Goal: Task Accomplishment & Management: Manage account settings

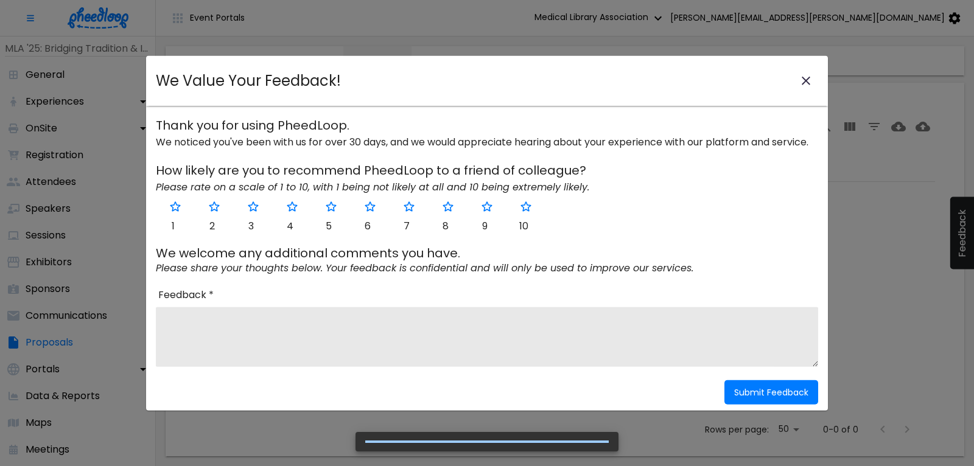
click at [806, 80] on icon "close-modal" at bounding box center [806, 81] width 9 height 9
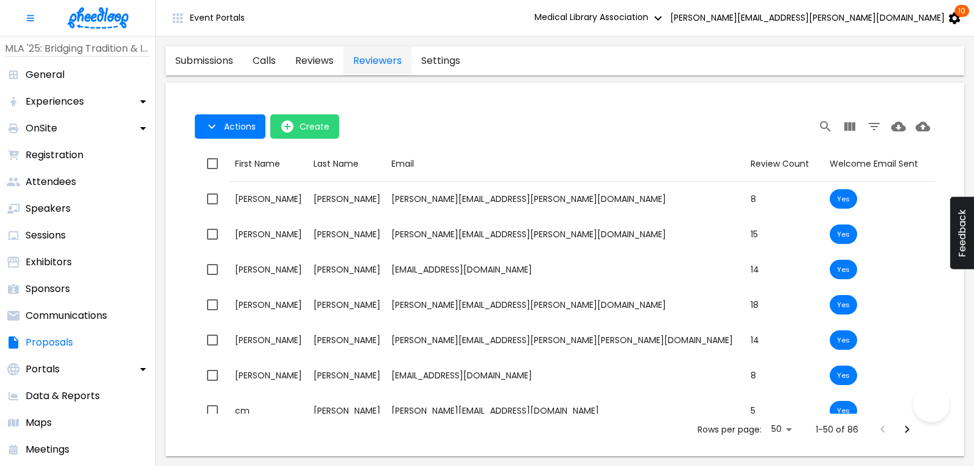
click at [91, 13] on img at bounding box center [98, 17] width 61 height 21
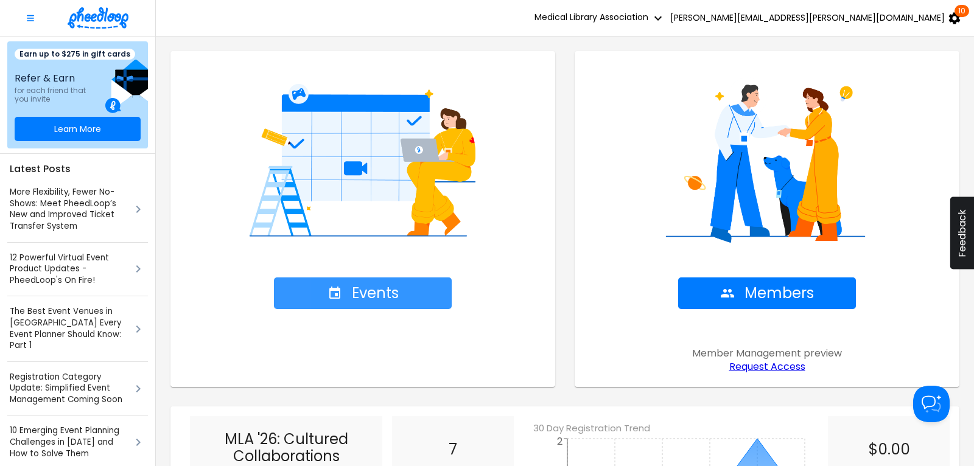
click at [397, 295] on span "Events" at bounding box center [363, 293] width 71 height 17
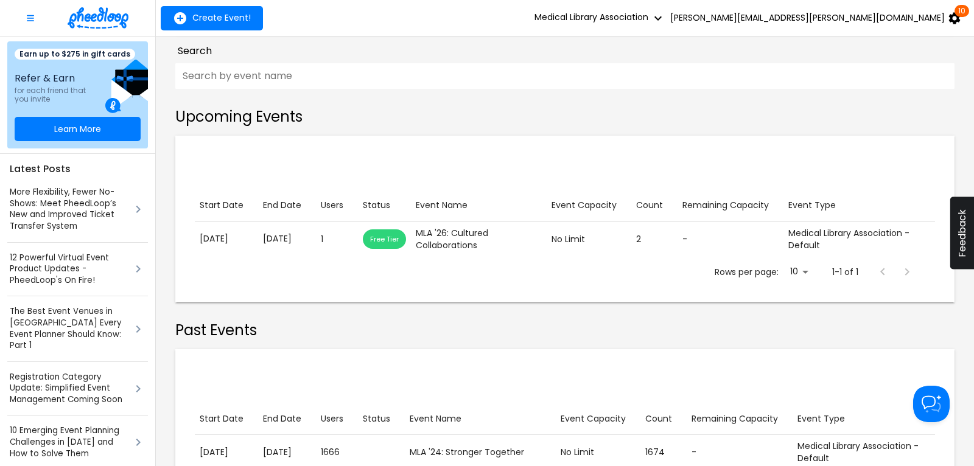
scroll to position [164, 0]
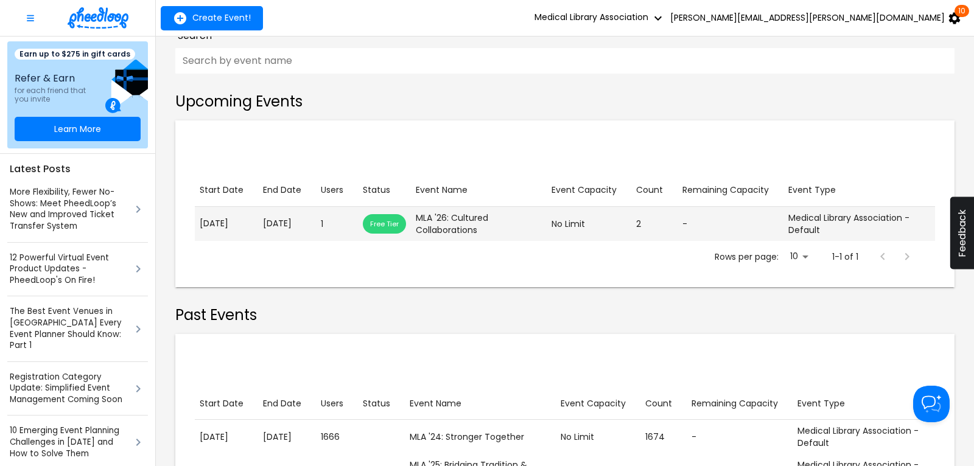
click at [301, 224] on p "[DATE]" at bounding box center [287, 223] width 48 height 13
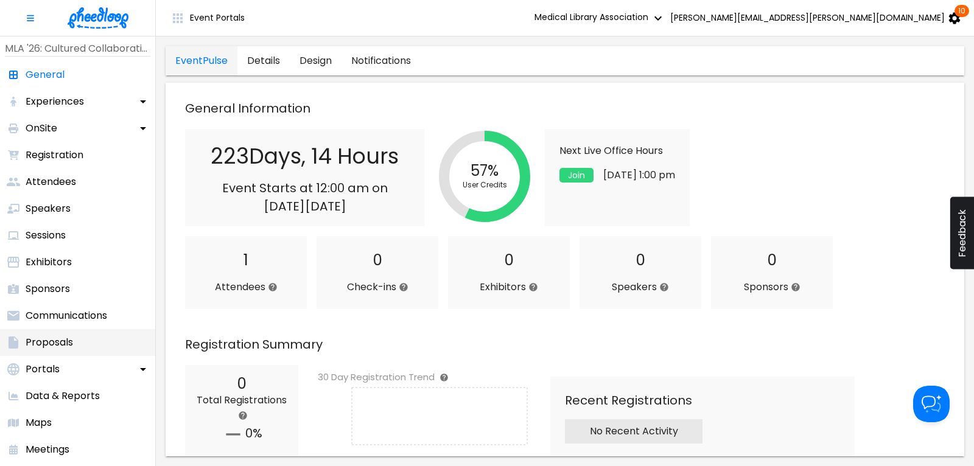
click at [63, 343] on p "Proposals" at bounding box center [49, 342] width 47 height 15
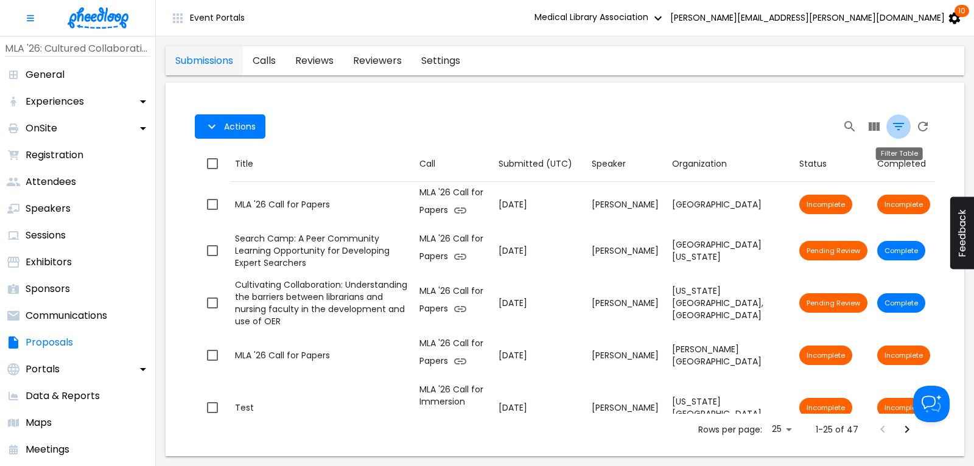
click at [899, 126] on icon "Filter Table" at bounding box center [898, 126] width 15 height 15
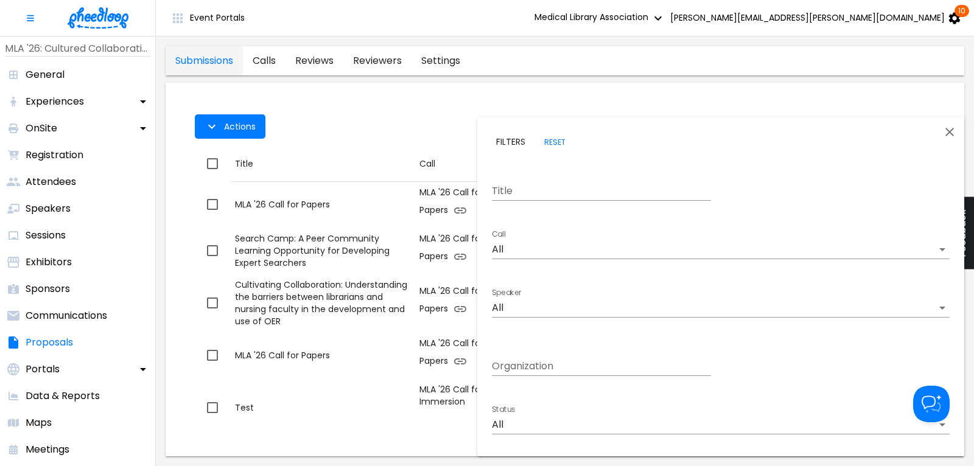
click at [543, 250] on body "Event Portals Medical Library Association [PERSON_NAME][EMAIL_ADDRESS][PERSON_N…" at bounding box center [487, 233] width 974 height 466
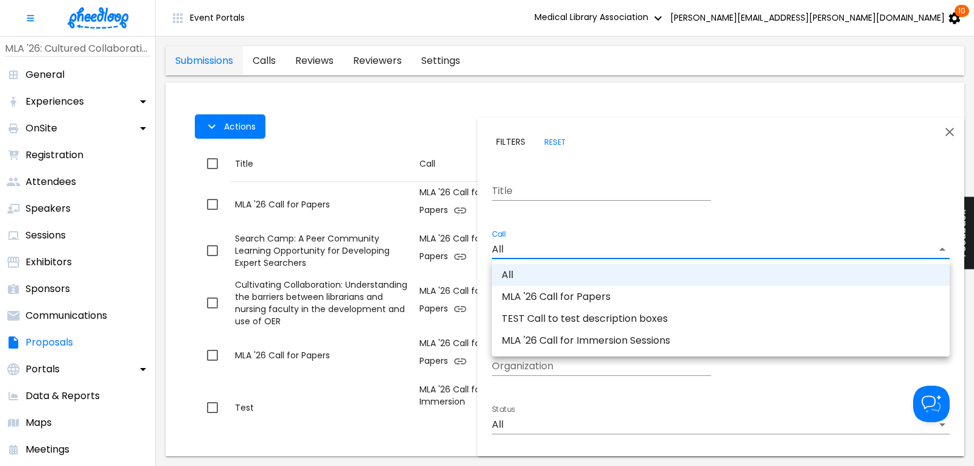
click at [584, 340] on li "MLA '26 Call for Immersion Sessions" at bounding box center [721, 341] width 458 height 22
type input "CALKIRA09Z18DK8"
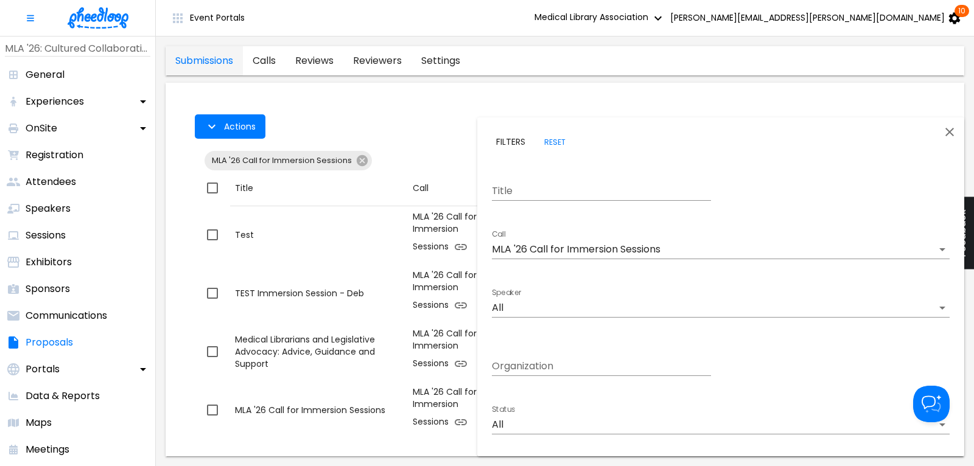
click at [407, 107] on div at bounding box center [487, 233] width 974 height 466
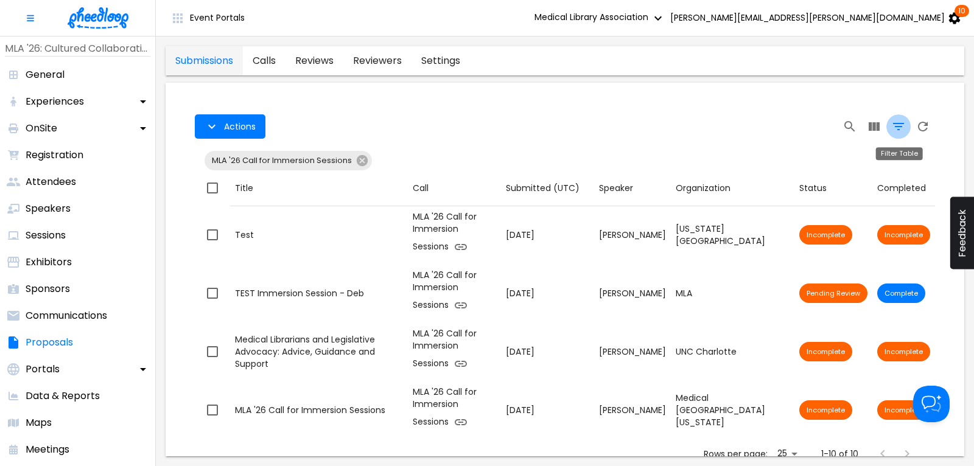
click at [904, 124] on icon "Filter Table" at bounding box center [898, 126] width 15 height 15
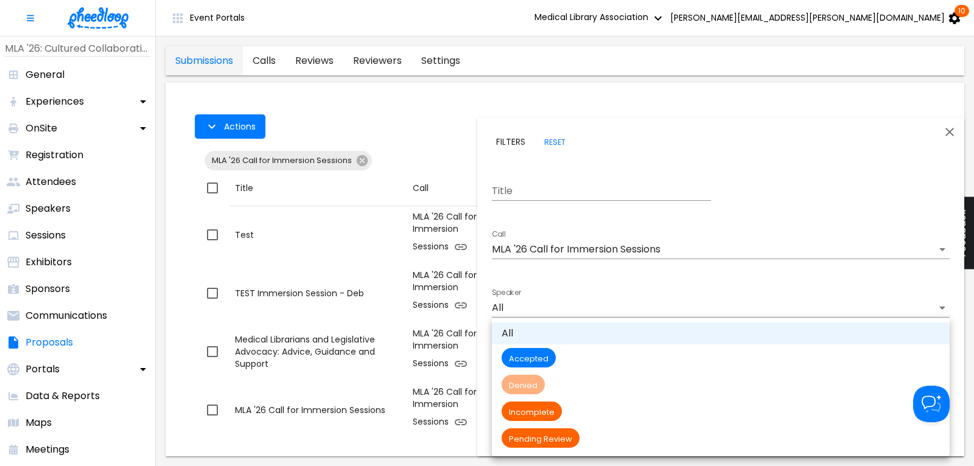
click at [522, 421] on body "Event Portals Medical Library Association [PERSON_NAME][EMAIL_ADDRESS][PERSON_N…" at bounding box center [487, 233] width 974 height 466
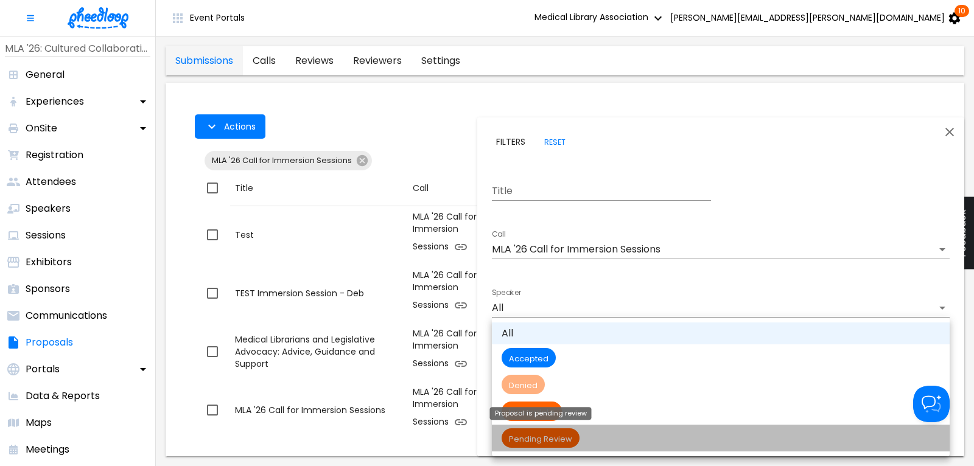
click at [539, 433] on div "Pending Review" at bounding box center [541, 438] width 78 height 19
type input "Pending Review"
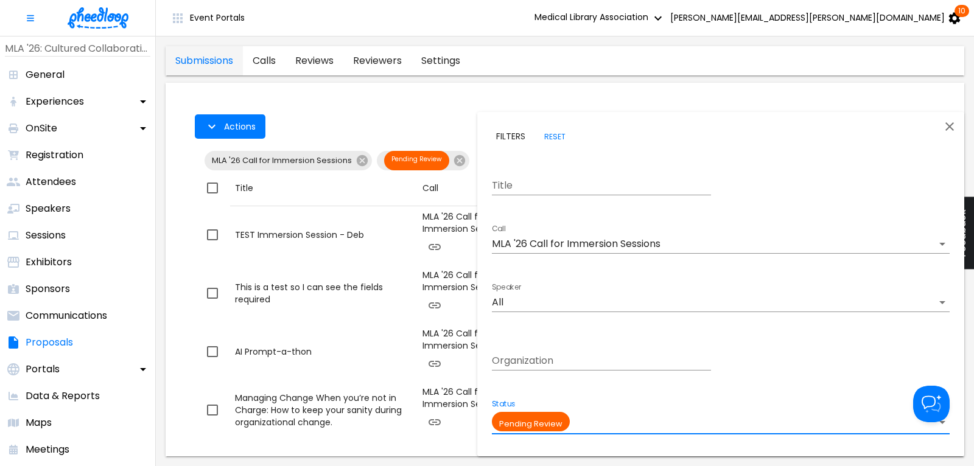
click at [404, 100] on div at bounding box center [487, 233] width 974 height 466
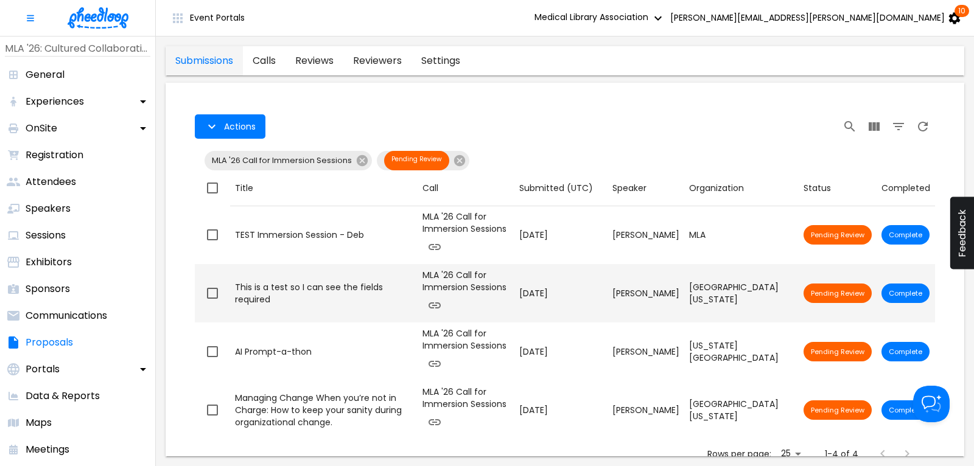
scroll to position [1, 0]
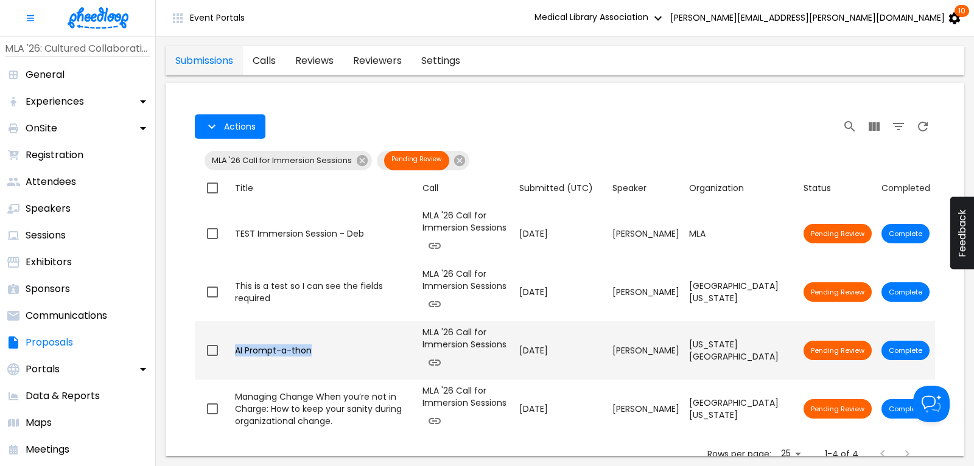
drag, startPoint x: 315, startPoint y: 353, endPoint x: 233, endPoint y: 351, distance: 82.2
click at [235, 351] on div "AI Prompt-a-thon" at bounding box center [324, 351] width 178 height 12
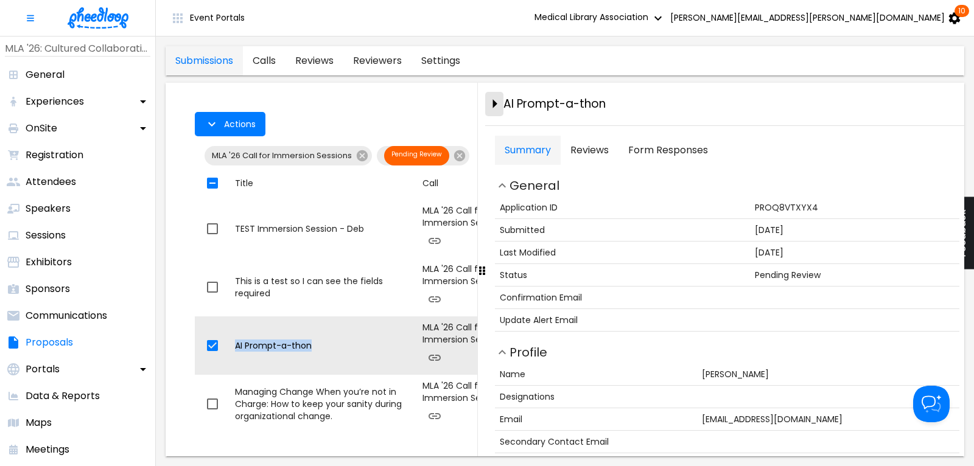
click at [493, 107] on icon "close-drawer" at bounding box center [495, 104] width 4 height 9
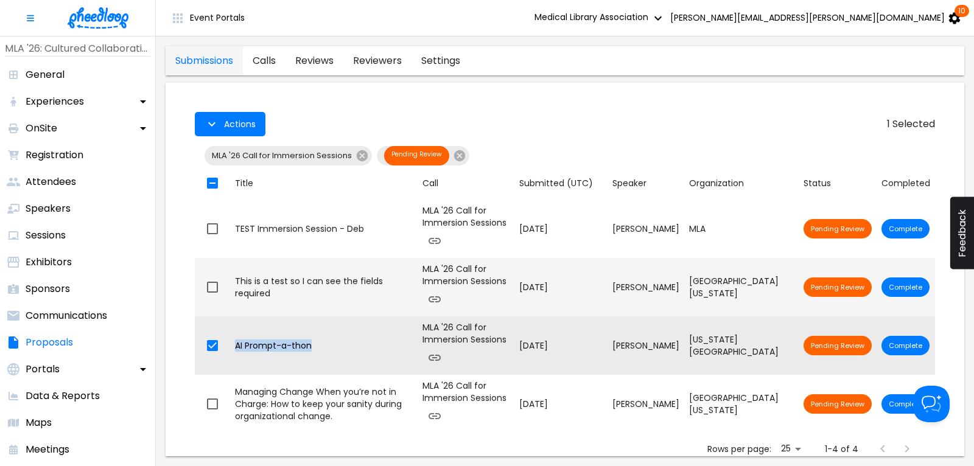
scroll to position [9, 0]
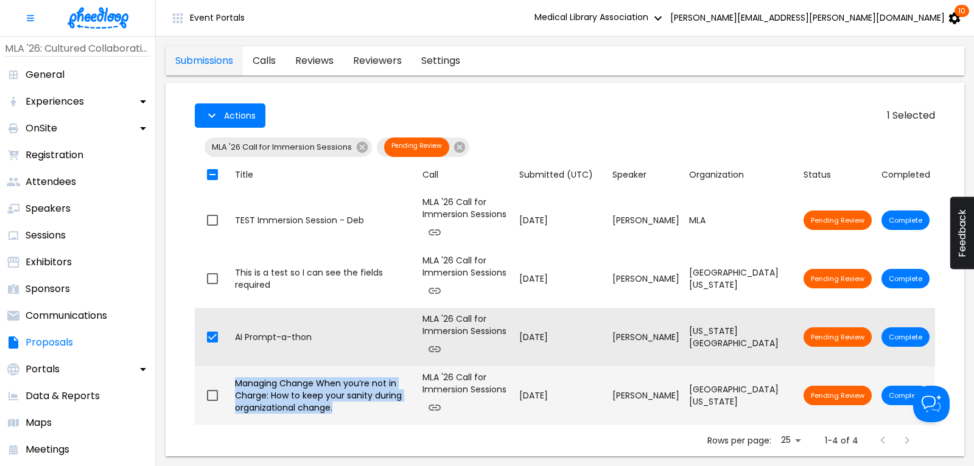
drag, startPoint x: 341, startPoint y: 407, endPoint x: 237, endPoint y: 382, distance: 106.9
click at [237, 382] on div "Managing Change When you’re not in Charge: How to keep your sanity during organ…" at bounding box center [324, 395] width 178 height 37
checkbox input "false"
checkbox input "true"
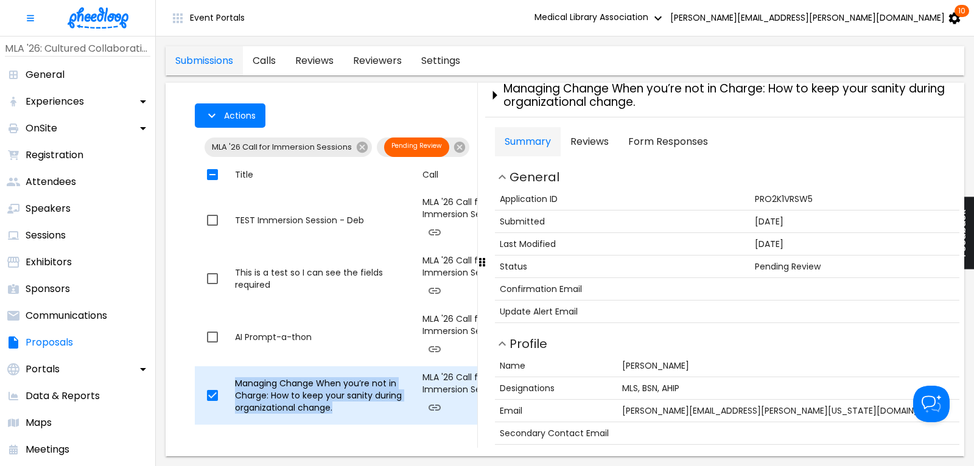
click at [287, 394] on div "Managing Change When you’re not in Charge: How to keep your sanity during organ…" at bounding box center [324, 395] width 178 height 37
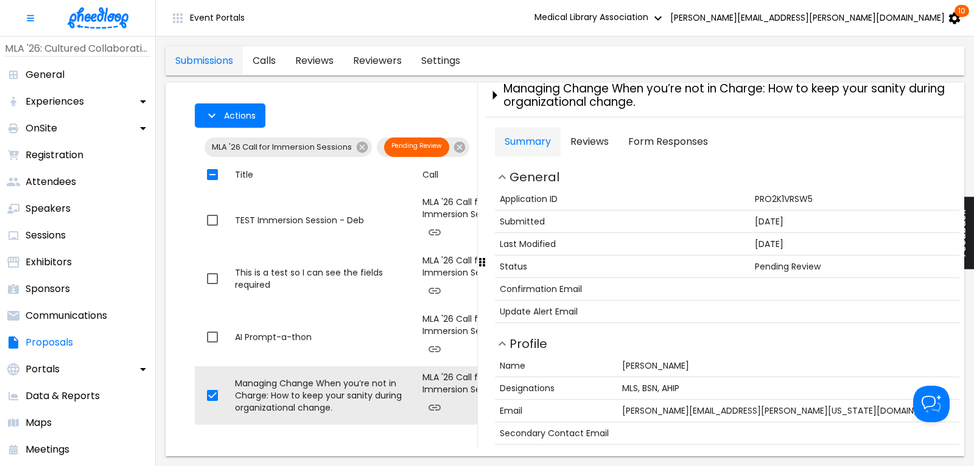
click at [657, 135] on Responses "Form Responses" at bounding box center [668, 141] width 99 height 29
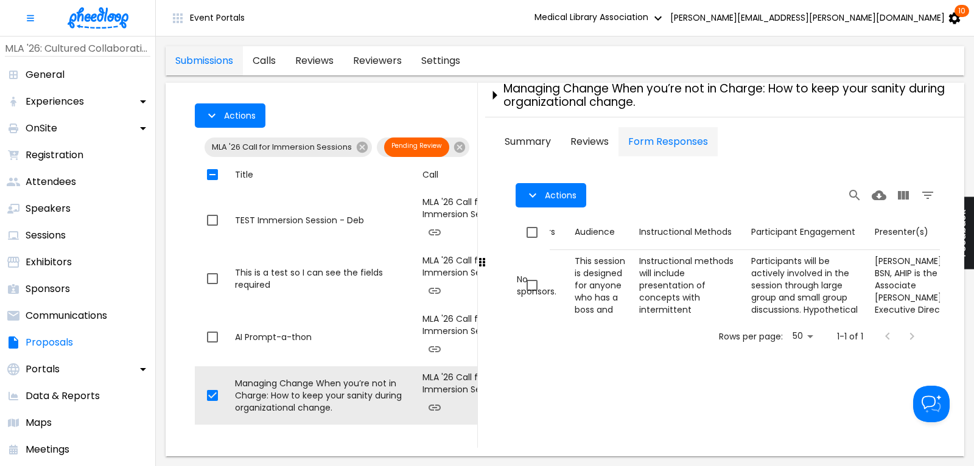
scroll to position [0, 688]
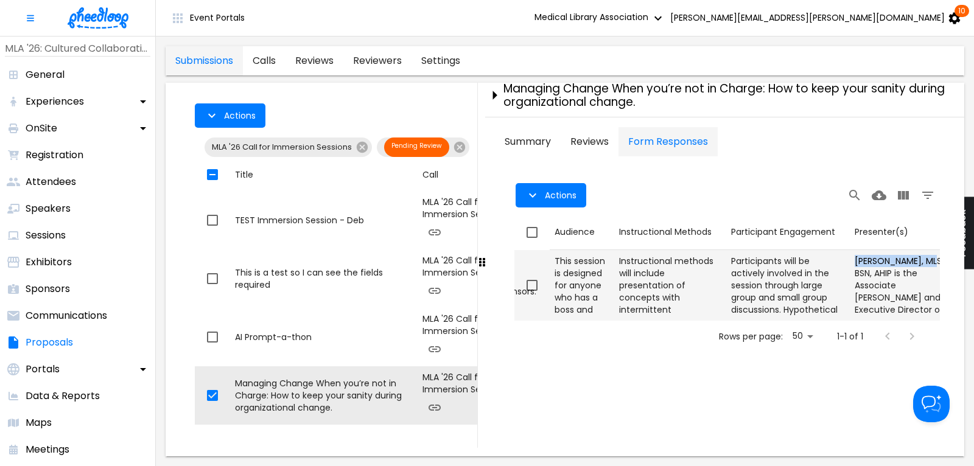
drag, startPoint x: 872, startPoint y: 261, endPoint x: 907, endPoint y: 274, distance: 37.2
click at [907, 274] on td "Presenter(s) [PERSON_NAME], MLS, BSN, AHIP is the Associate [PERSON_NAME] and E…" at bounding box center [899, 285] width 99 height 71
checkbox input "true"
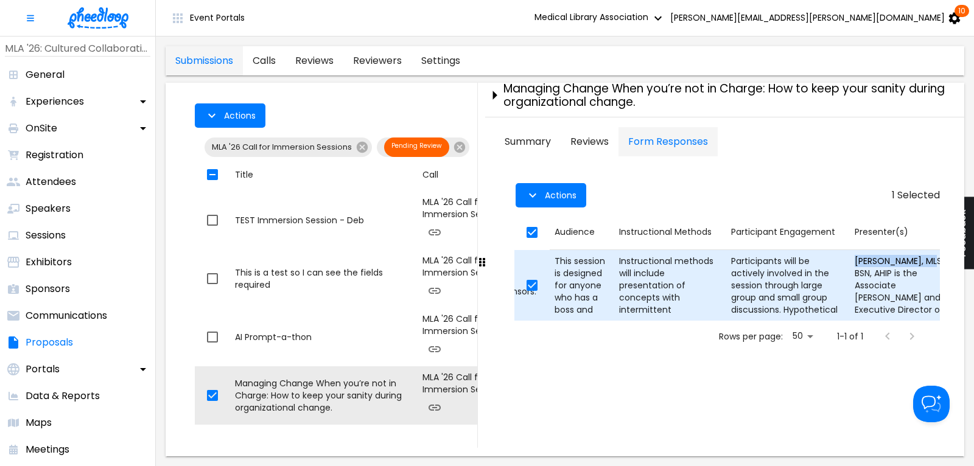
copy div "[PERSON_NAME]"
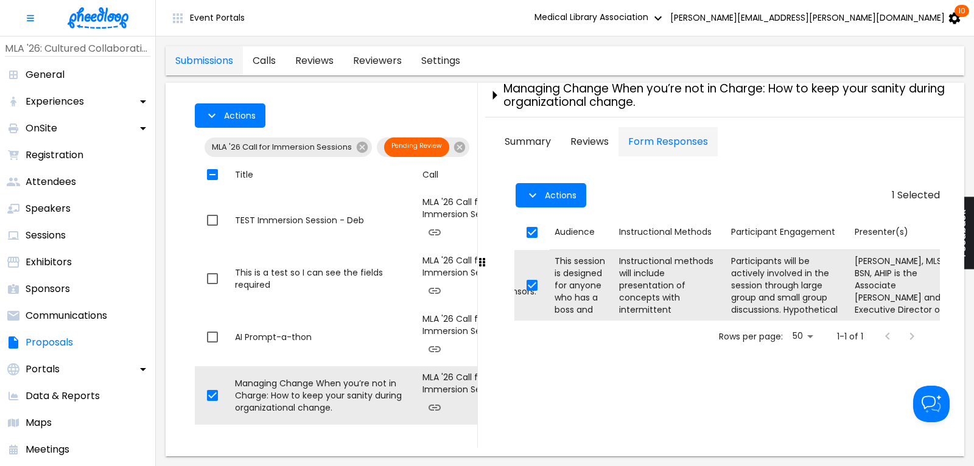
click at [760, 168] on div "1 Selected Actions Actions Date First Name Last Name Email Session Overview Ses…" at bounding box center [727, 264] width 465 height 206
click at [647, 199] on div "1 Selected Actions" at bounding box center [727, 195] width 426 height 39
click at [492, 96] on icon "close-drawer" at bounding box center [494, 95] width 21 height 21
click at [492, 96] on div "1 Selected Actions MLA '26 Call for Immersion Sessions Pending Review Actions T…" at bounding box center [564, 266] width 779 height 364
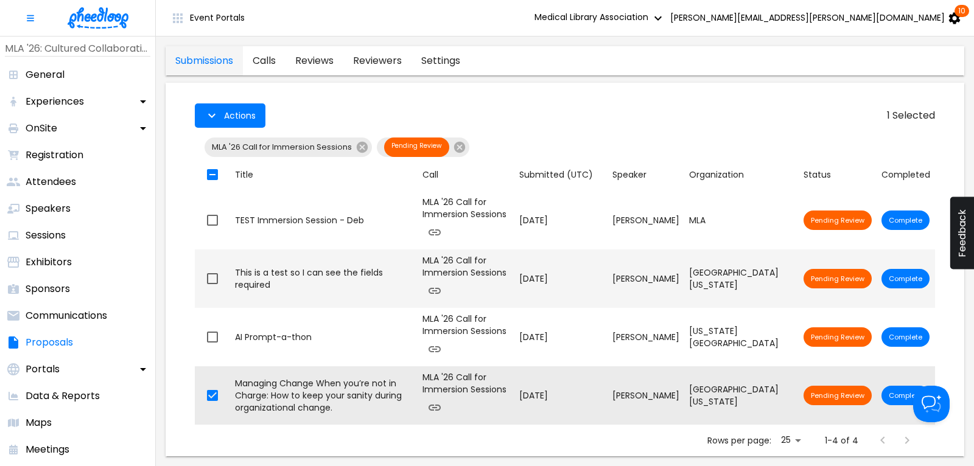
click at [350, 276] on div "This is a test so I can see the fields required" at bounding box center [324, 279] width 178 height 24
checkbox input "true"
checkbox input "false"
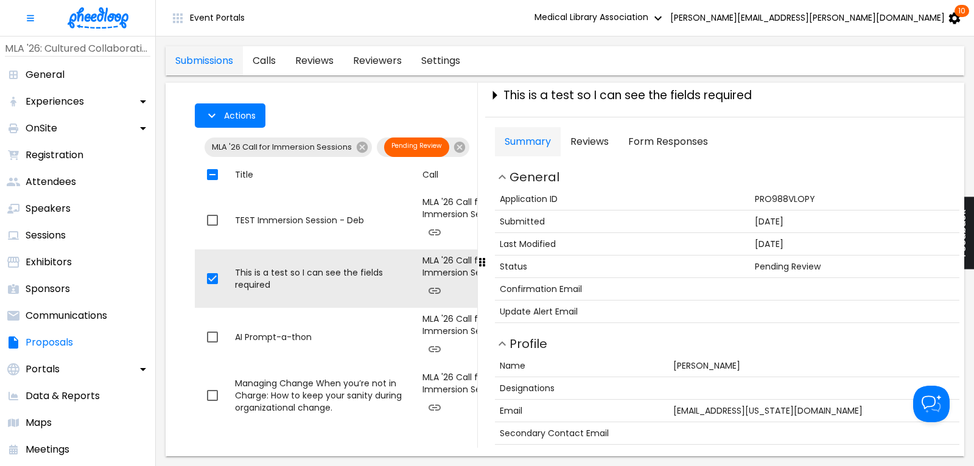
click at [681, 140] on Responses "Form Responses" at bounding box center [668, 141] width 99 height 29
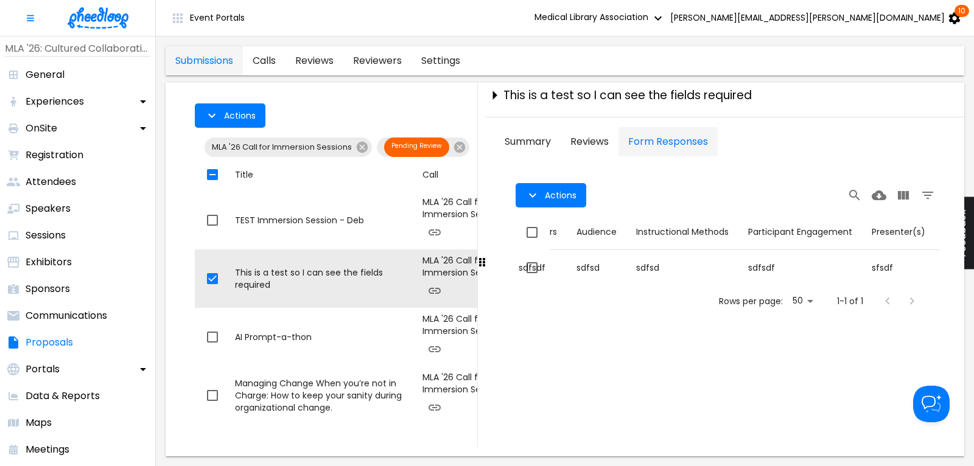
scroll to position [0, 688]
click at [494, 91] on icon "close-drawer" at bounding box center [494, 95] width 21 height 21
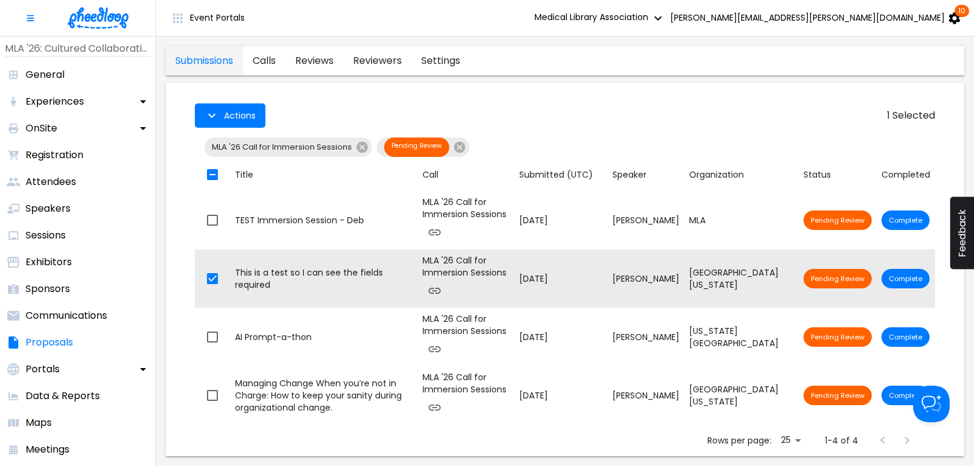
click at [318, 110] on div "1 Selected Actions" at bounding box center [565, 116] width 740 height 34
click at [458, 144] on icon at bounding box center [459, 147] width 11 height 11
checkbox input "false"
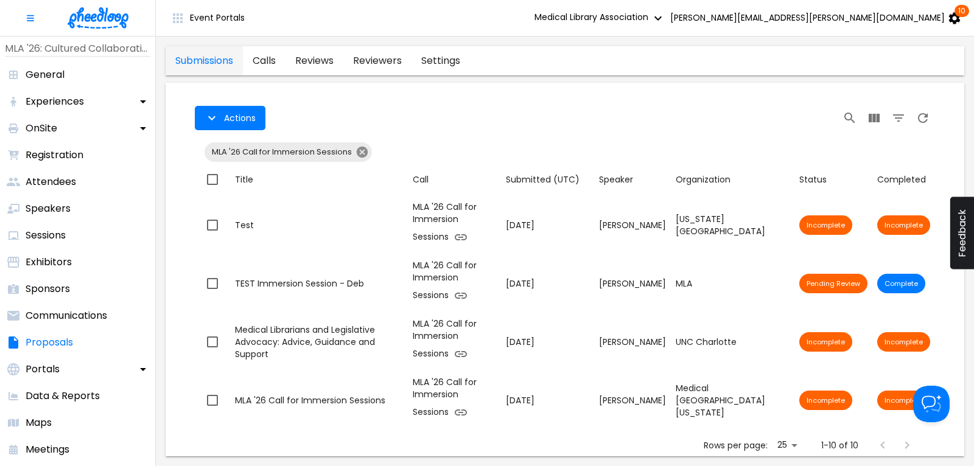
click at [358, 148] on icon at bounding box center [362, 152] width 13 height 13
